Goal: Transaction & Acquisition: Purchase product/service

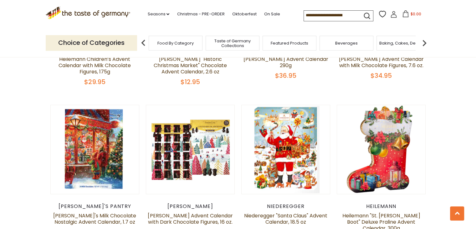
scroll to position [344, 0]
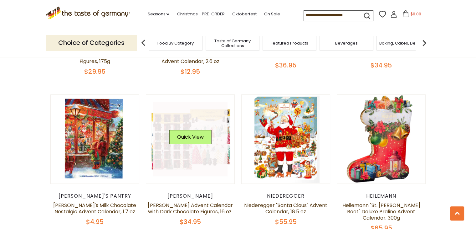
click at [205, 146] on link at bounding box center [190, 139] width 75 height 75
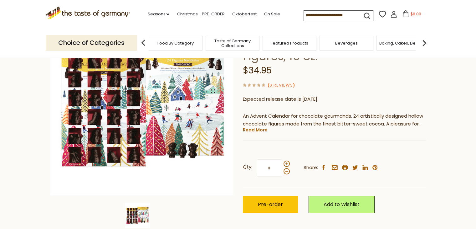
scroll to position [63, 0]
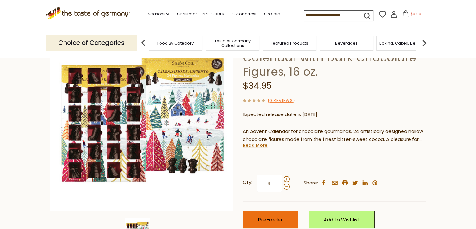
click at [267, 219] on span "Pre-order" at bounding box center [270, 219] width 25 height 7
click at [407, 16] on button "$34.95" at bounding box center [412, 14] width 27 height 9
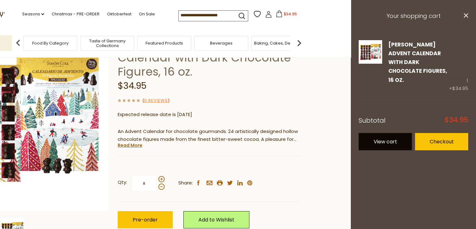
click at [394, 134] on link "View cart" at bounding box center [385, 141] width 53 height 17
